Goal: Use online tool/utility: Utilize a website feature to perform a specific function

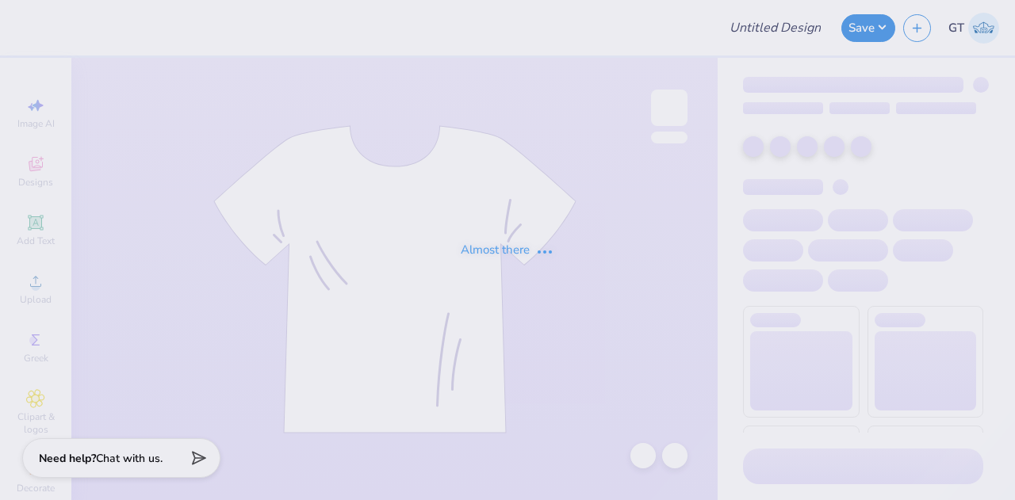
type input "Sigep slat"
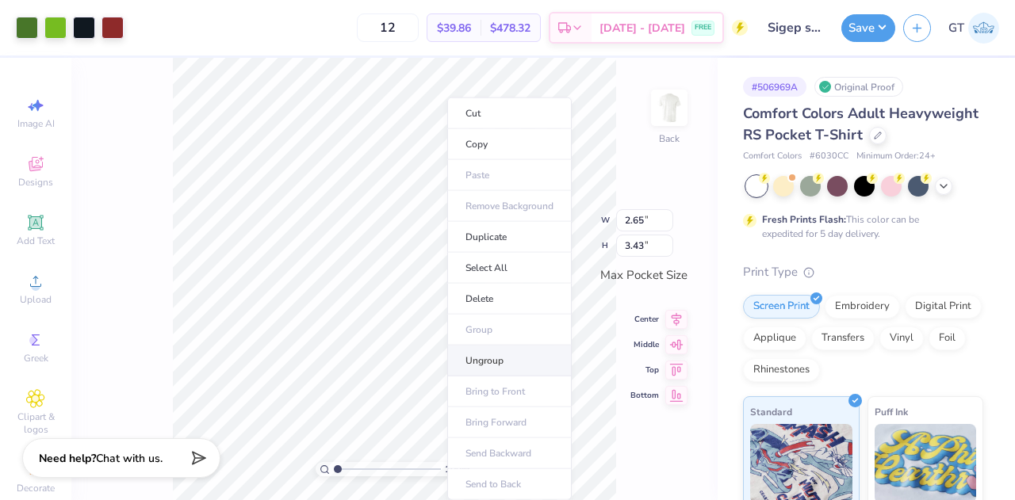
click at [508, 356] on li "Ungroup" at bounding box center [509, 361] width 125 height 31
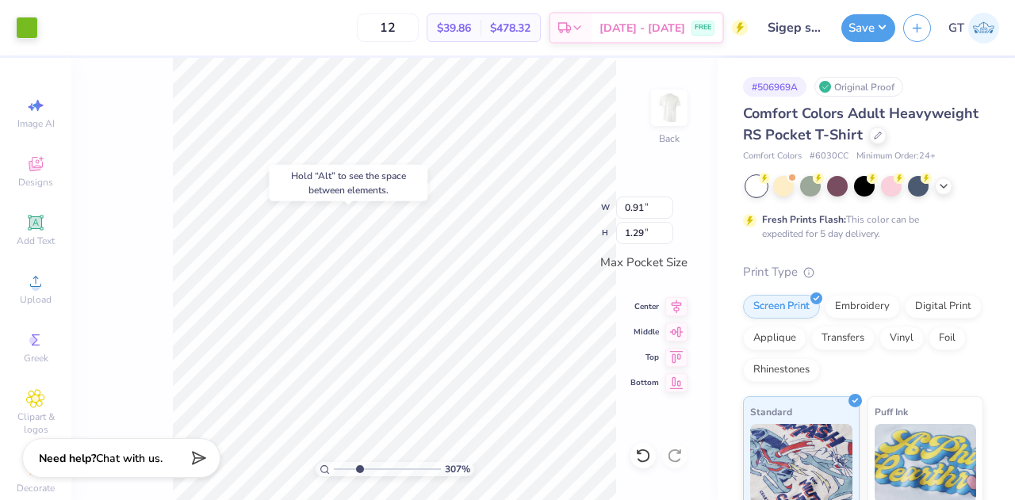
type input "3.06519119386218"
type input "1.02"
type input "2.50"
type input "3.06519119386218"
type input "2.13"
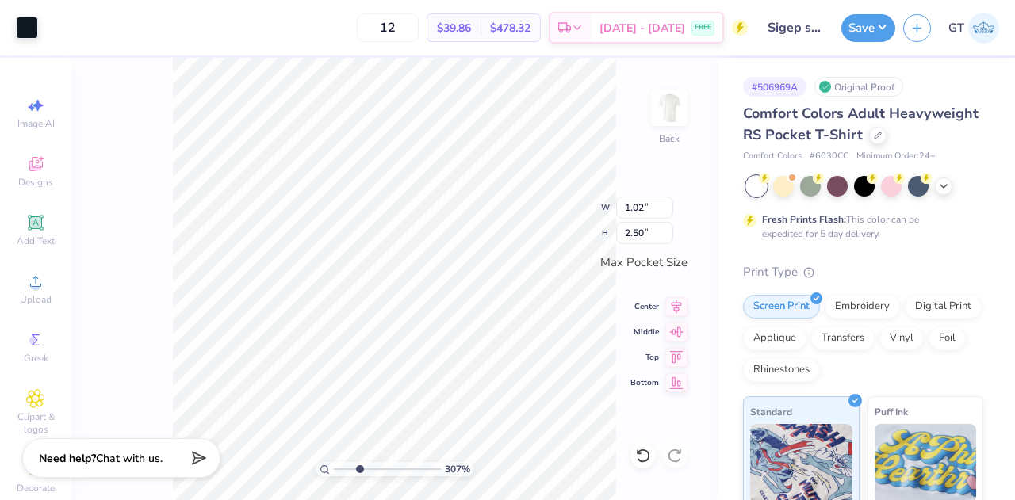
type input "1.47"
type input "3.06519119386218"
type input "0.18"
type input "0.10"
type input "3.06519119386218"
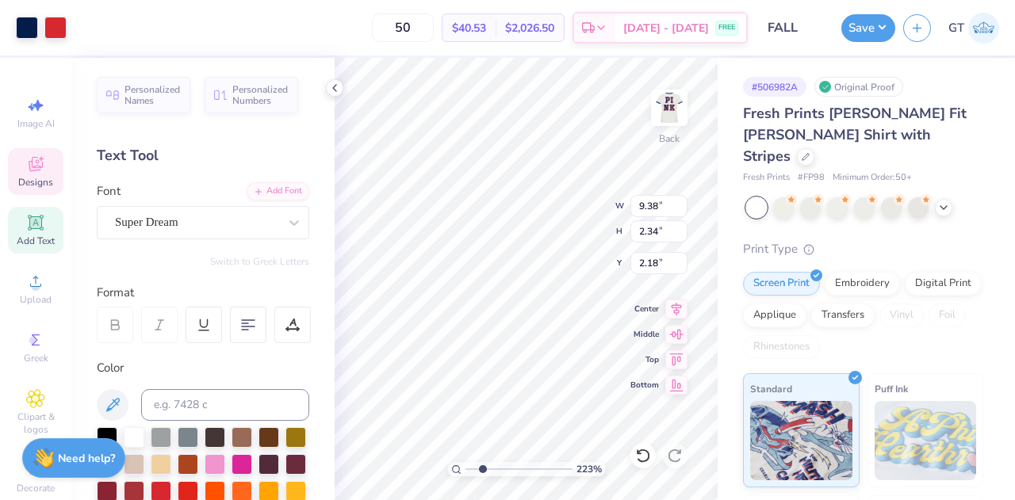
type input "2.23361887928655"
type input "1.30"
type input "1.31"
type input "9.35"
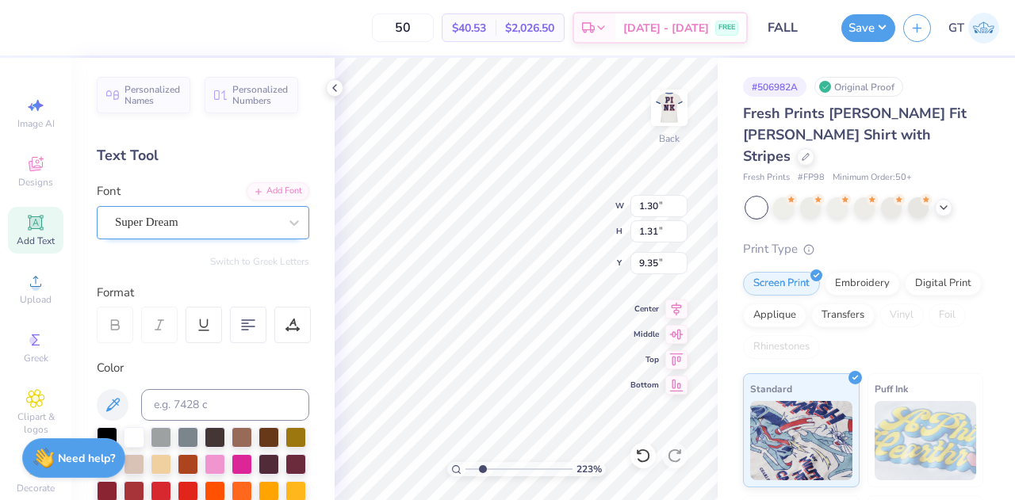
click at [201, 226] on div "Super Dream" at bounding box center [196, 222] width 167 height 25
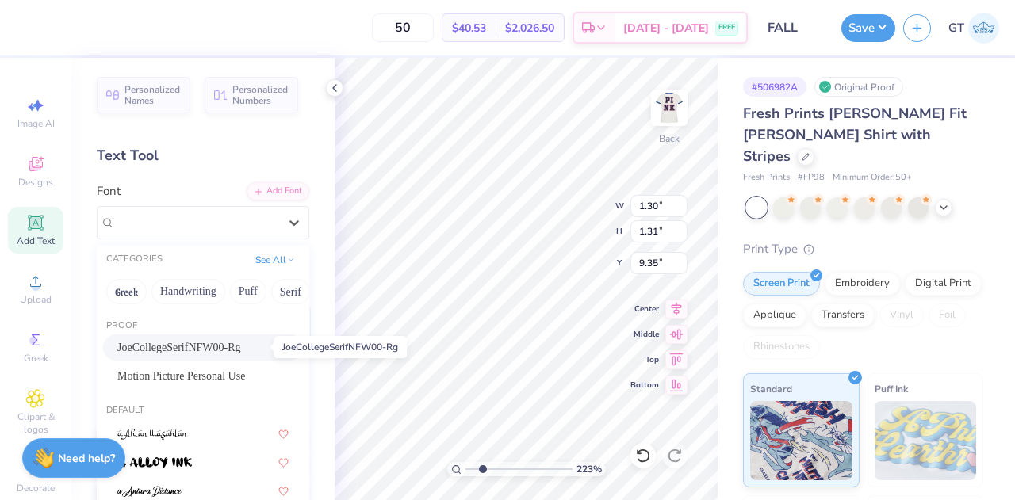
click at [181, 342] on span "JoeCollegeSerifNFW00-Rg" at bounding box center [179, 347] width 124 height 17
type input "2.23361887928655"
type input "0.91"
type input "9.54"
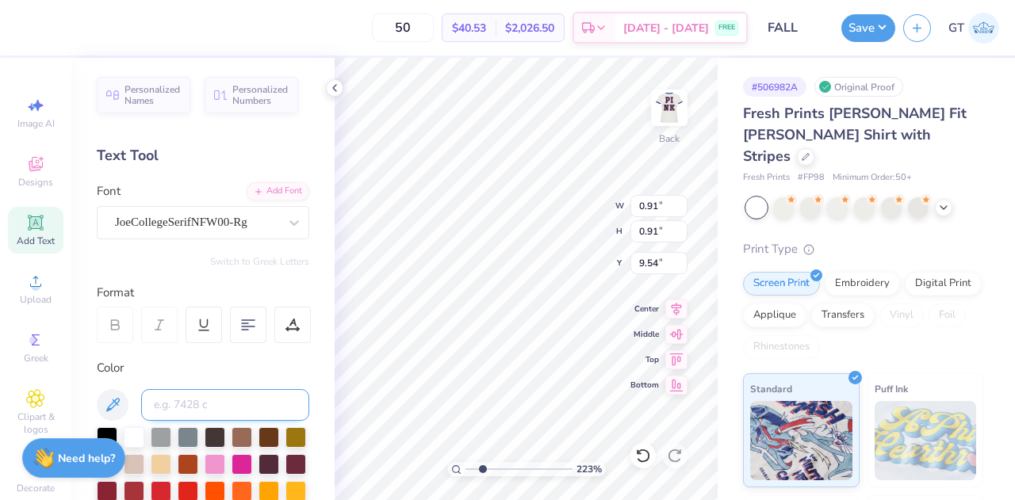
click at [186, 404] on input at bounding box center [225, 405] width 168 height 32
type input "2768"
type input "2.23361887928655"
type input "0.13"
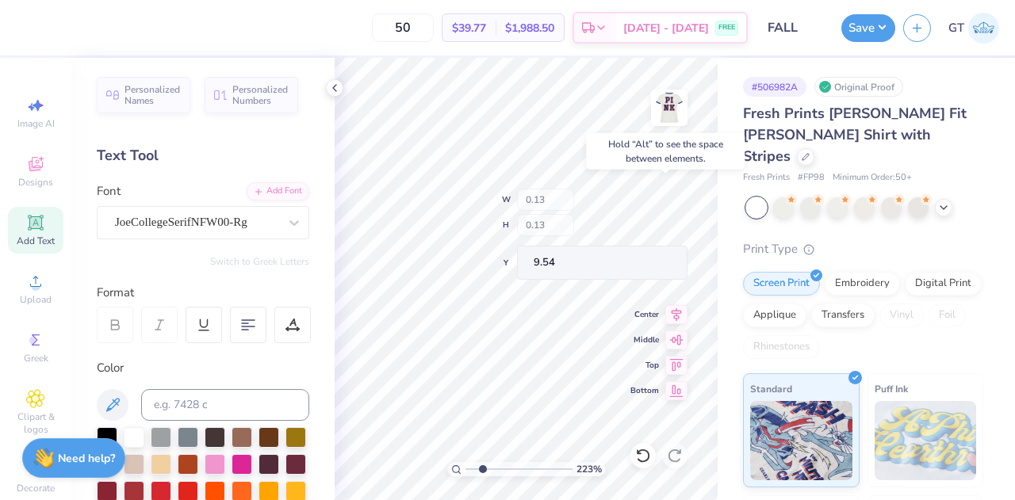
type input "2.23361887928655"
type input "4.19"
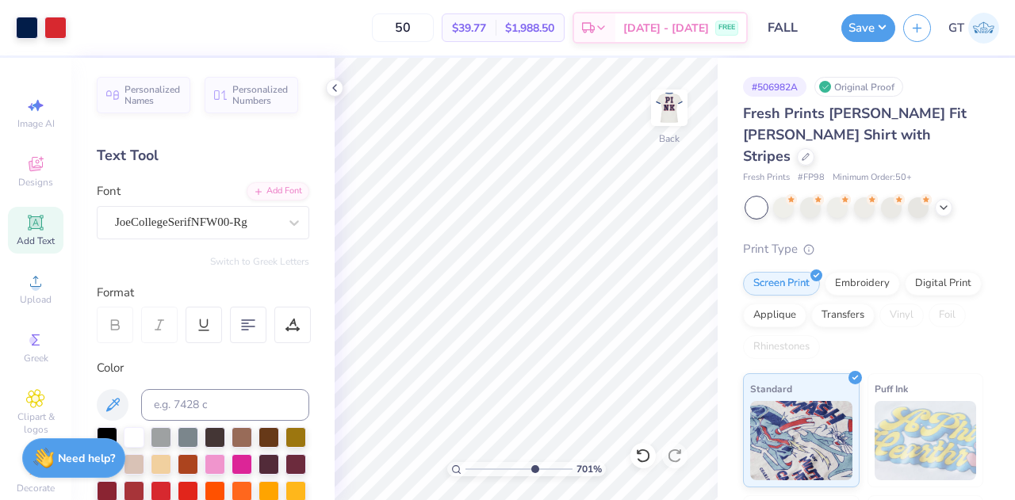
type input "7.48148897374779"
type input "4.10"
type input "0.11"
type input "4.12"
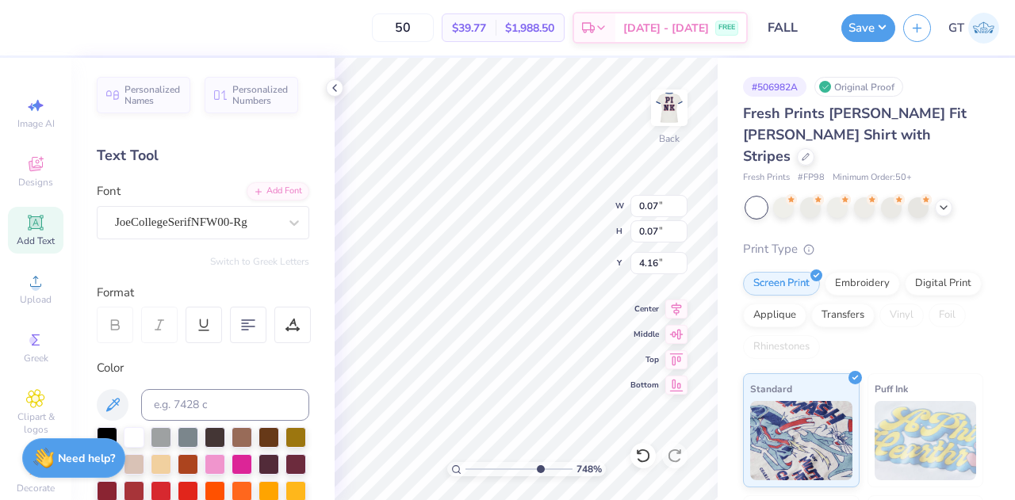
type input "0.07"
type input "4.16"
type input "0.06"
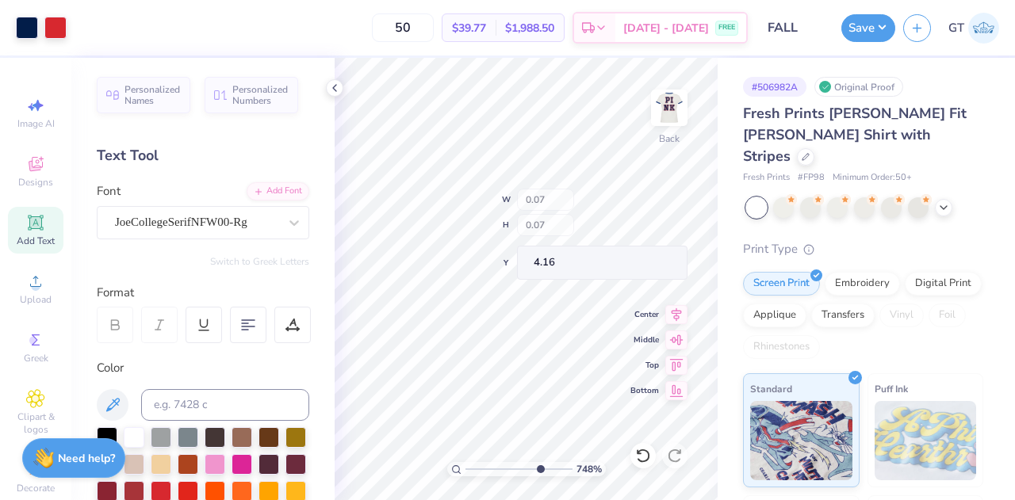
type input "4.06"
type input "4.11"
type input "9.38"
type input "2.34"
type input "2.18"
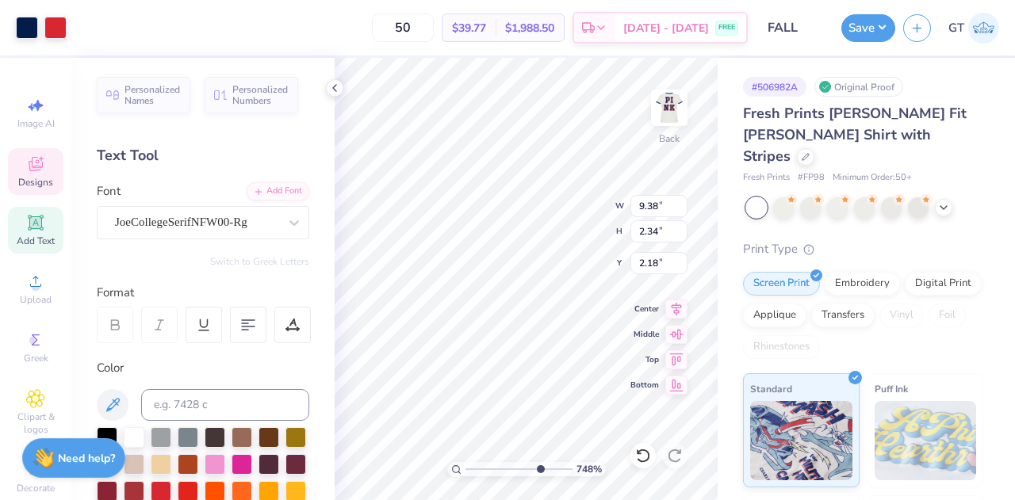
type input "0.06"
type input "4.13"
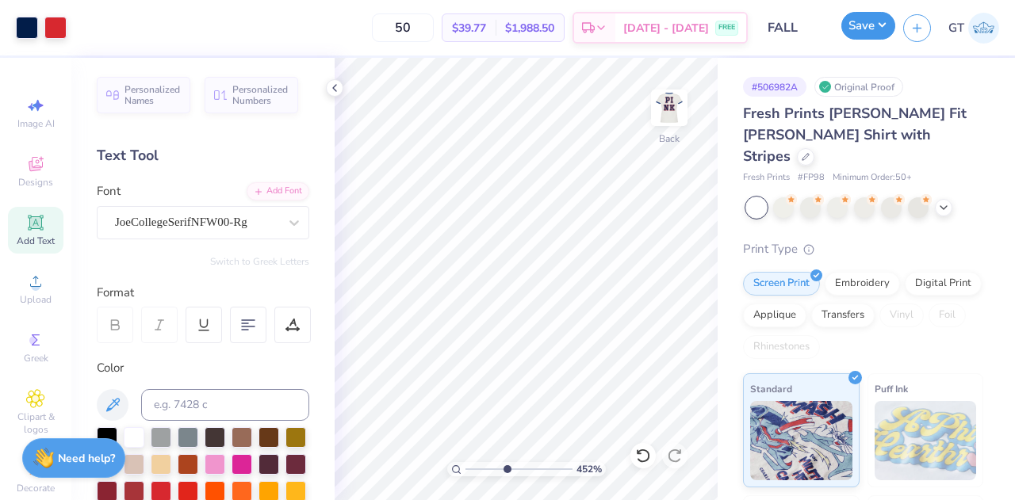
click at [866, 28] on button "Save" at bounding box center [868, 26] width 54 height 28
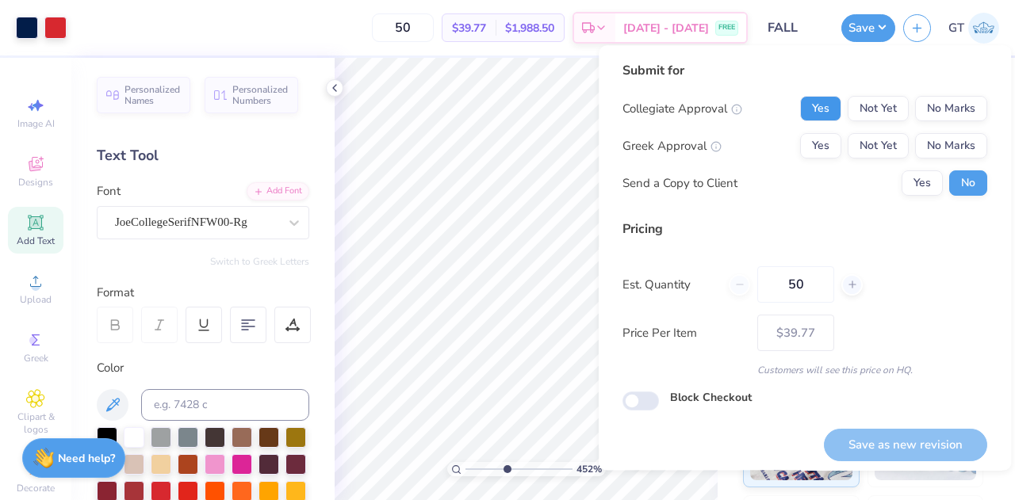
click at [815, 112] on button "Yes" at bounding box center [820, 108] width 41 height 25
click at [928, 147] on button "No Marks" at bounding box center [951, 145] width 72 height 25
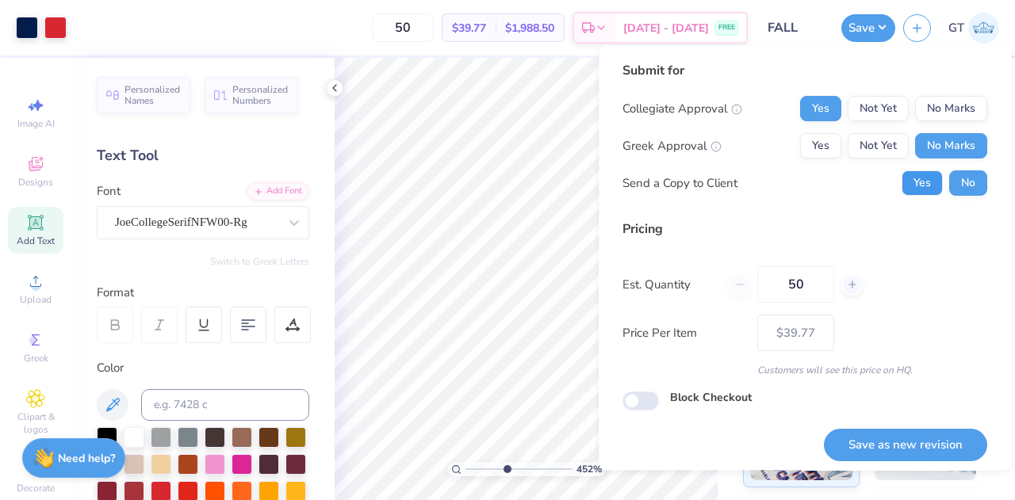
click at [910, 185] on button "Yes" at bounding box center [922, 183] width 41 height 25
type input "4.52172992891563"
click at [855, 445] on button "Save as new revision" at bounding box center [905, 445] width 163 height 33
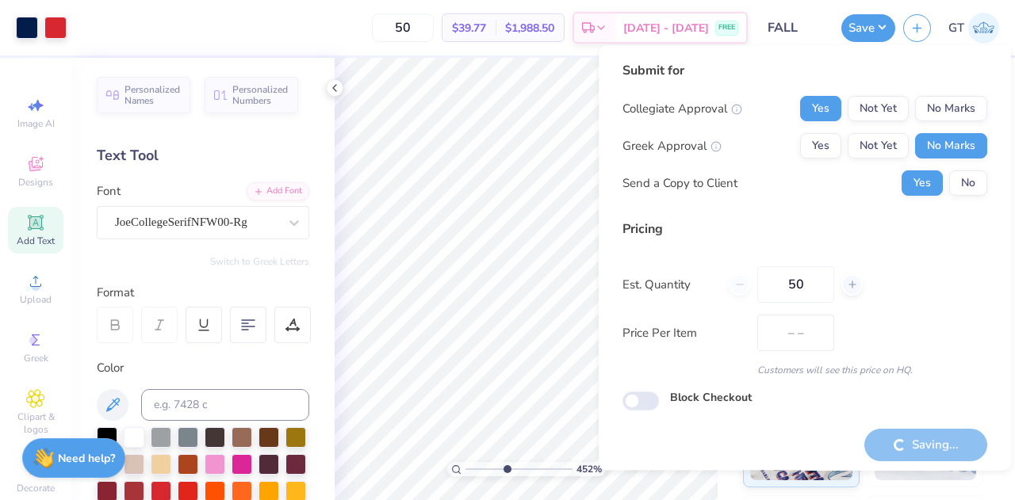
type input "$39.77"
type input "4.52172992891563"
